Goal: Transaction & Acquisition: Purchase product/service

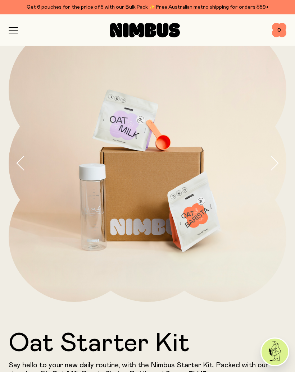
scroll to position [29, 0]
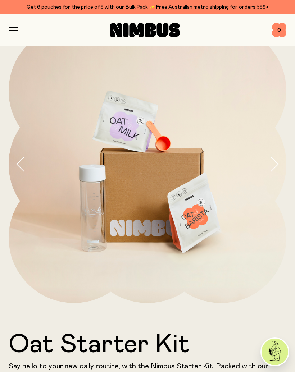
click at [13, 29] on icon "button" at bounding box center [13, 30] width 9 height 6
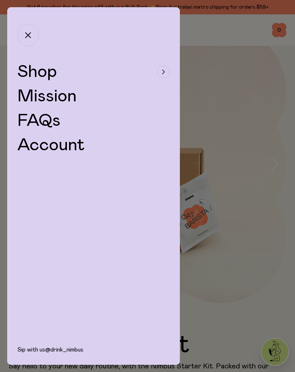
click at [27, 118] on link "FAQs" at bounding box center [38, 120] width 43 height 17
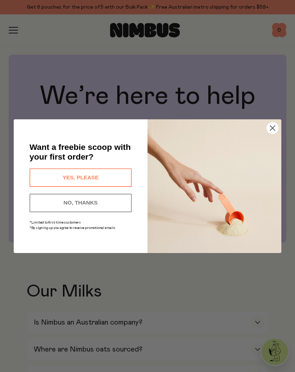
click at [75, 173] on button "YES, PLEASE" at bounding box center [81, 177] width 102 height 18
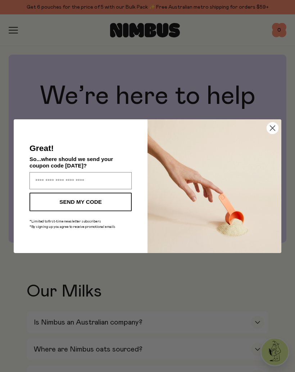
click at [42, 180] on input "Enter your email address" at bounding box center [81, 180] width 102 height 17
type input "**********"
click at [91, 202] on button "SEND MY CODE" at bounding box center [81, 202] width 102 height 18
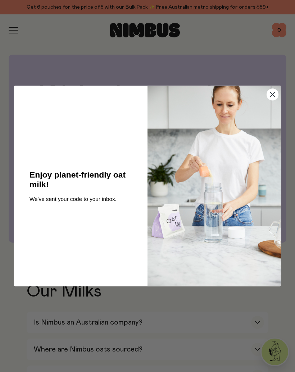
click at [195, 314] on div "Close dialog Enjoy planet-friendly oat milk! We've sent your code to your inbox…" at bounding box center [147, 186] width 295 height 372
click at [272, 92] on circle "Close dialog" at bounding box center [273, 95] width 12 height 12
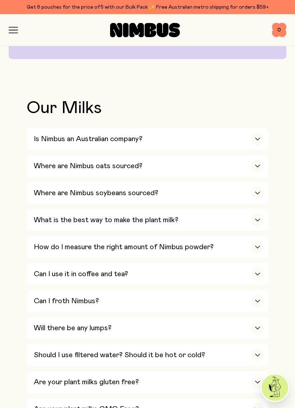
scroll to position [186, 0]
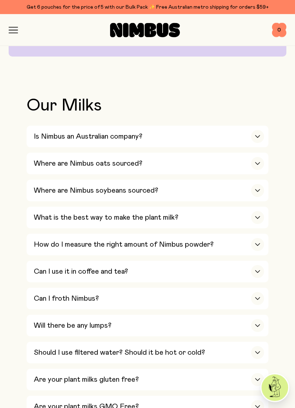
click at [258, 136] on icon "button" at bounding box center [257, 137] width 4 height 2
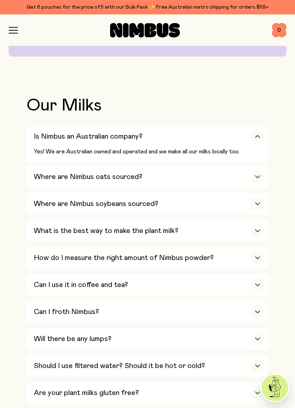
click at [256, 181] on div "button" at bounding box center [257, 176] width 13 height 13
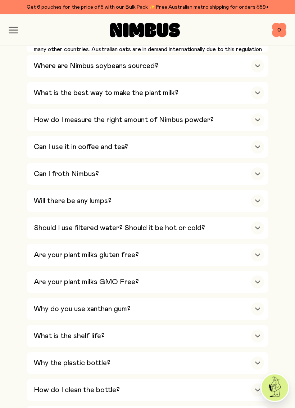
scroll to position [373, 0]
click at [258, 91] on icon "button" at bounding box center [258, 92] width 6 height 3
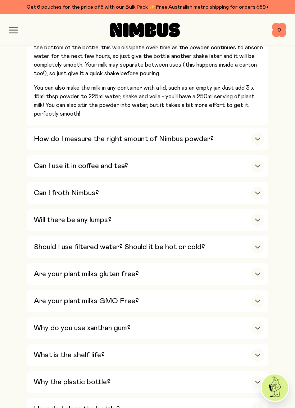
scroll to position [421, 0]
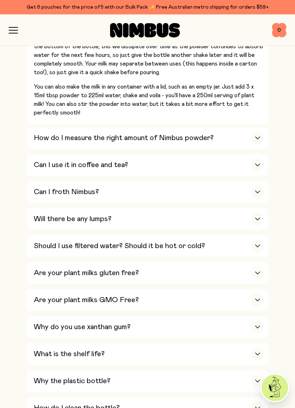
click at [249, 132] on div "How do I measure the right amount of Nimbus powder?" at bounding box center [149, 138] width 230 height 22
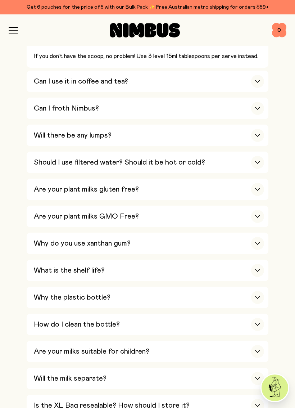
click at [255, 75] on div "button" at bounding box center [257, 81] width 13 height 13
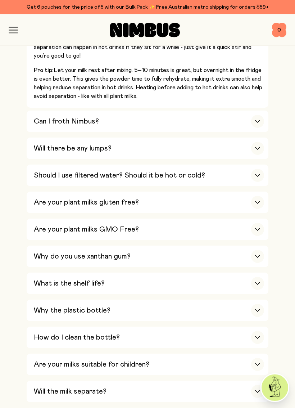
scroll to position [495, 0]
click at [253, 114] on div "button" at bounding box center [257, 120] width 13 height 13
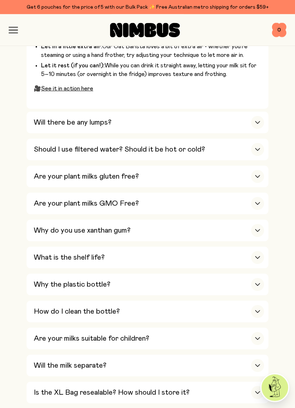
scroll to position [588, 0]
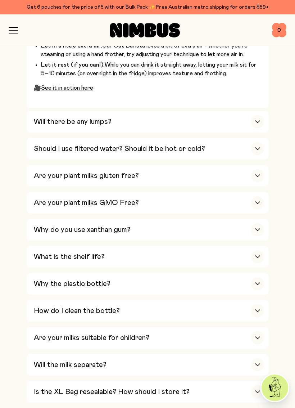
click at [254, 142] on div "button" at bounding box center [257, 148] width 13 height 13
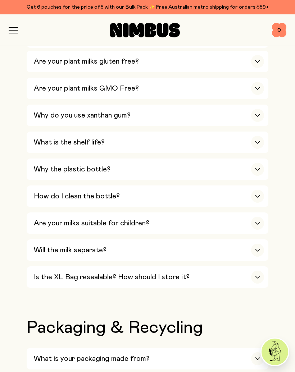
scroll to position [526, 0]
click at [256, 163] on div "button" at bounding box center [257, 169] width 13 height 13
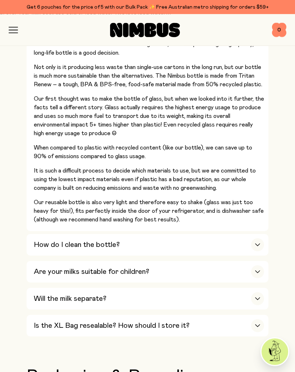
scroll to position [636, 0]
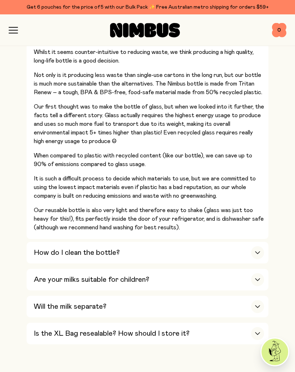
click at [15, 27] on icon "button" at bounding box center [13, 27] width 9 height 0
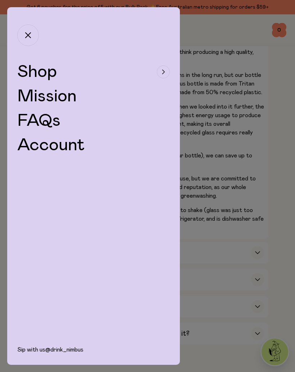
click at [31, 67] on span "Shop" at bounding box center [37, 71] width 40 height 17
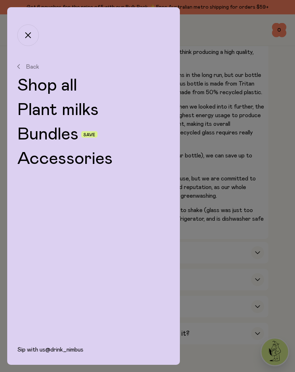
click at [39, 137] on link "Bundles" at bounding box center [47, 134] width 61 height 17
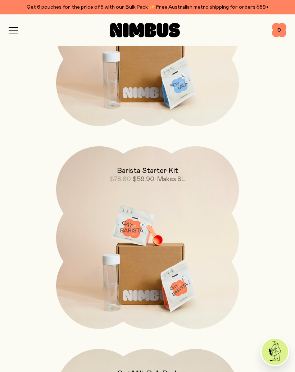
scroll to position [407, 0]
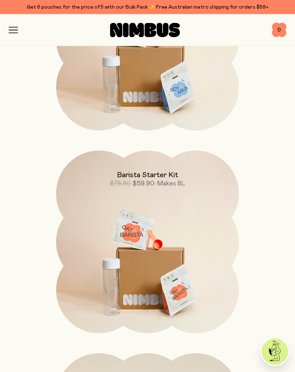
click at [11, 24] on div "Shop Mission FAQs Log In 0 0" at bounding box center [148, 29] width 278 height 31
click at [14, 27] on icon "button" at bounding box center [13, 27] width 9 height 0
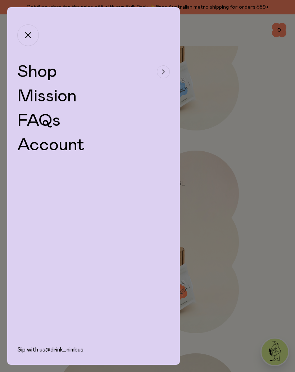
click at [32, 119] on link "FAQs" at bounding box center [38, 120] width 43 height 17
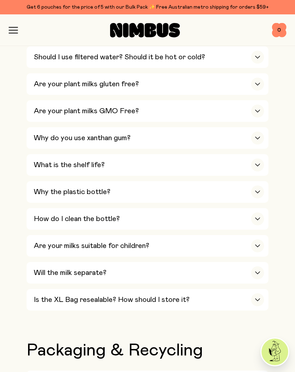
scroll to position [481, 0]
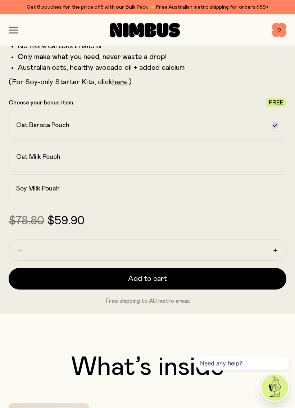
scroll to position [391, 0]
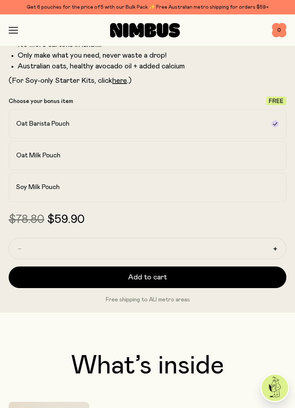
click at [141, 275] on span "Add to cart" at bounding box center [147, 277] width 39 height 10
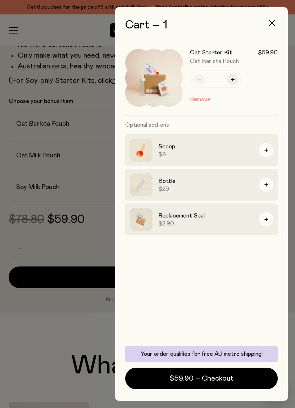
click at [41, 114] on div at bounding box center [147, 204] width 295 height 408
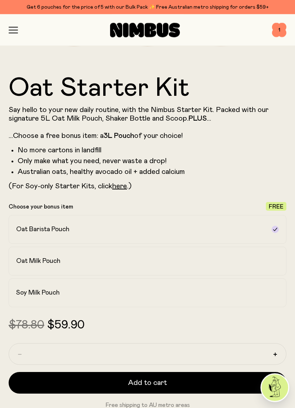
scroll to position [286, 0]
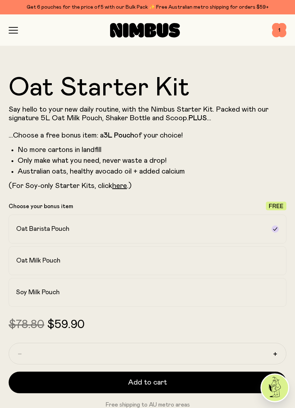
click at [54, 134] on p "Say hello to your new daily routine, with the Nimbus Starter Kit. Packed with o…" at bounding box center [148, 122] width 278 height 35
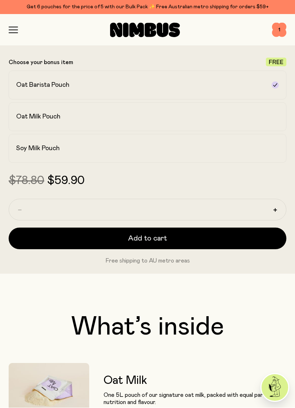
scroll to position [430, 0]
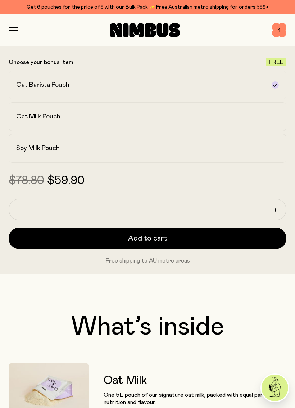
click at [281, 32] on span "1" at bounding box center [279, 30] width 14 height 14
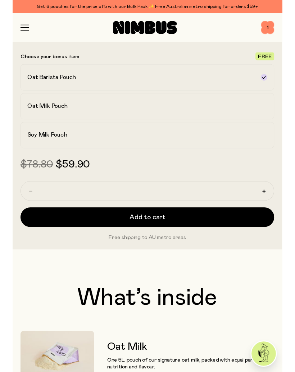
scroll to position [0, 0]
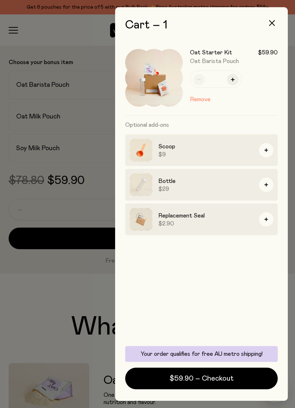
click at [159, 83] on img at bounding box center [154, 78] width 58 height 58
click at [220, 57] on div "Oat Starter Kit $59.90 Oat Barista Pouch" at bounding box center [234, 57] width 88 height 16
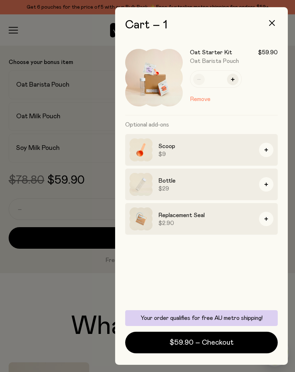
click at [42, 3] on div at bounding box center [147, 186] width 295 height 372
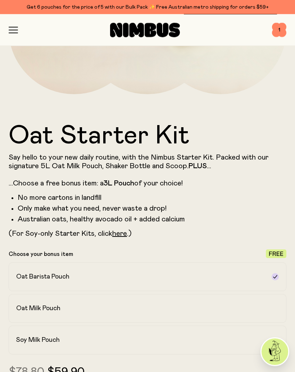
scroll to position [238, 0]
click at [279, 27] on span "1" at bounding box center [279, 30] width 14 height 14
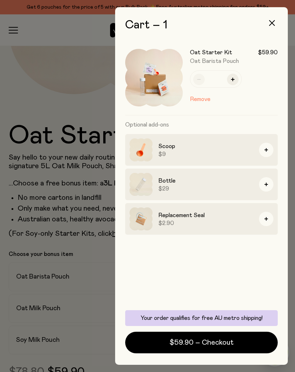
click at [200, 344] on span "$59.90 – Checkout" at bounding box center [201, 343] width 64 height 10
